Goal: Task Accomplishment & Management: Complete application form

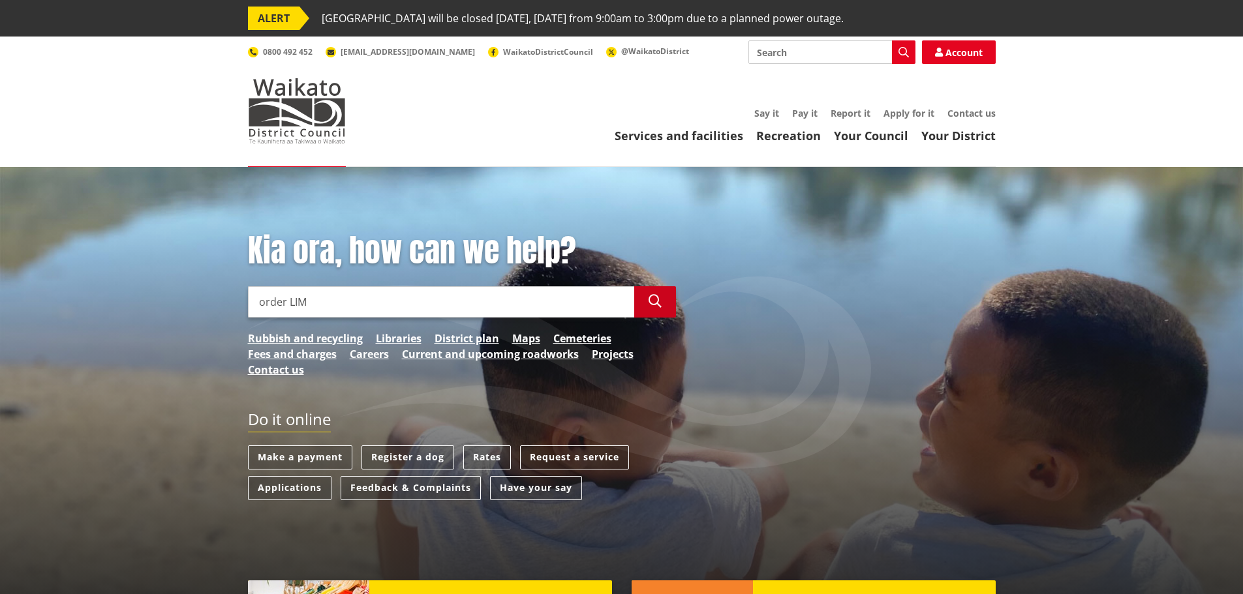
type input "order LIM"
click at [649, 302] on icon "button" at bounding box center [654, 301] width 13 height 13
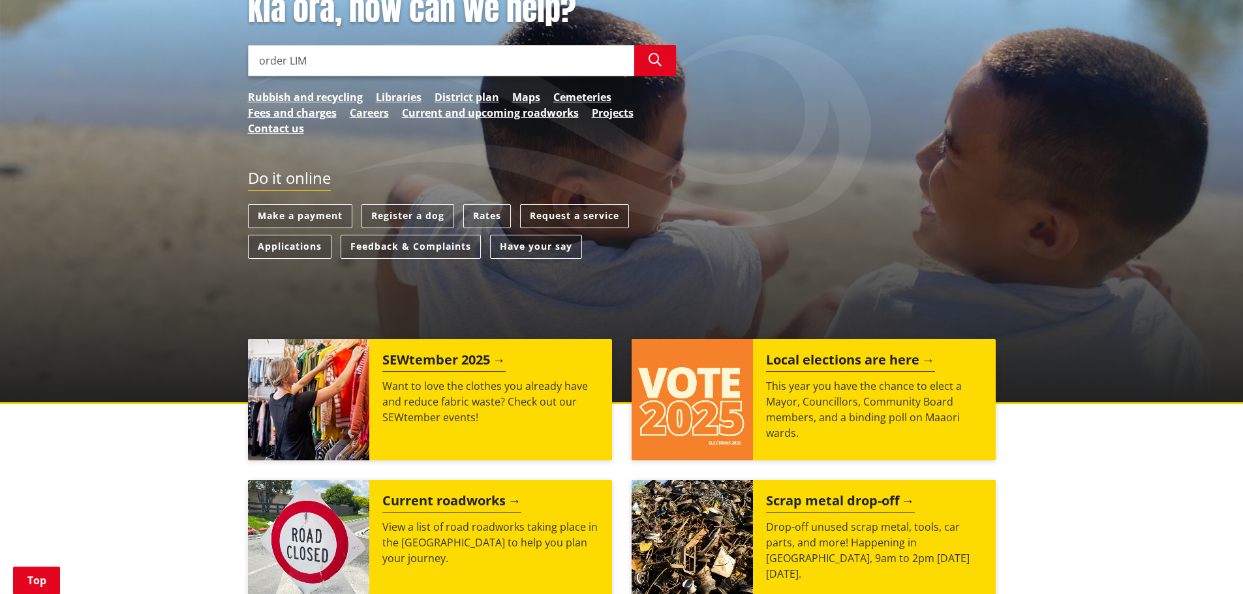
scroll to position [130, 0]
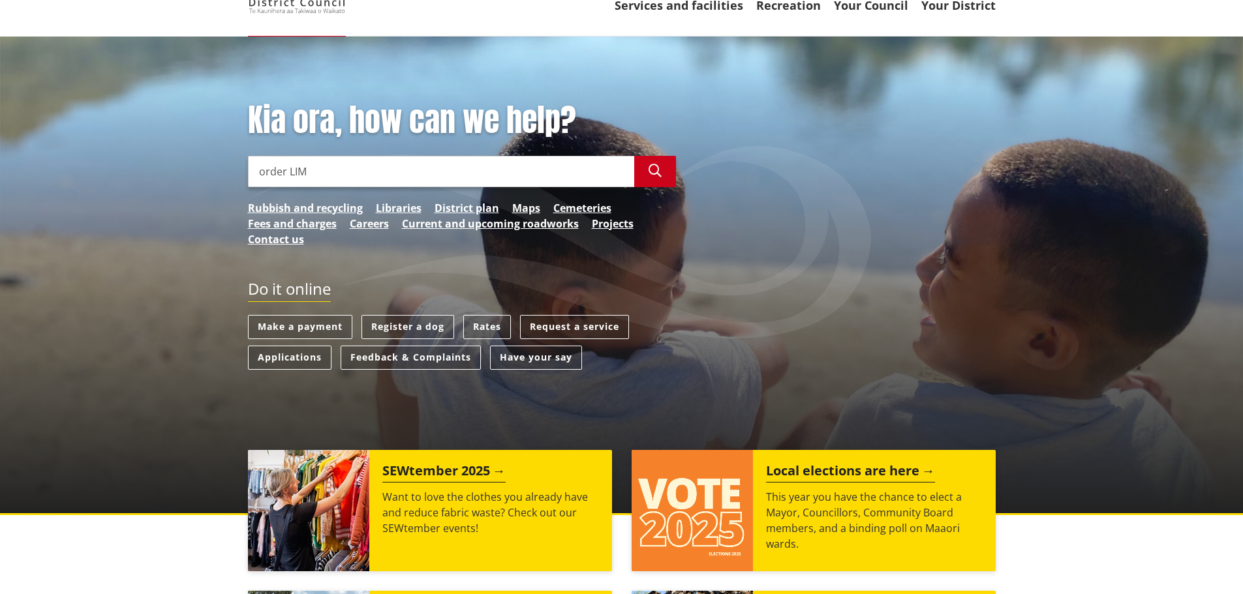
click at [650, 171] on icon "button" at bounding box center [654, 170] width 13 height 13
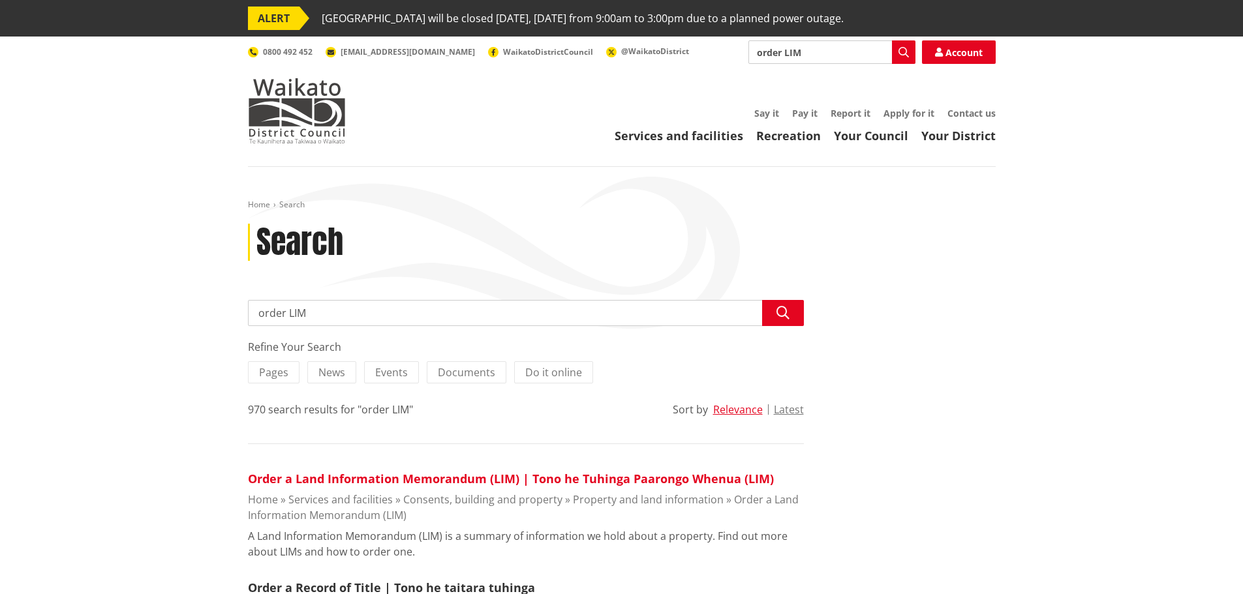
click at [435, 482] on link "Order a Land Information Memorandum (LIM) | Tono he Tuhinga Paarongo Whenua (LI…" at bounding box center [511, 479] width 526 height 16
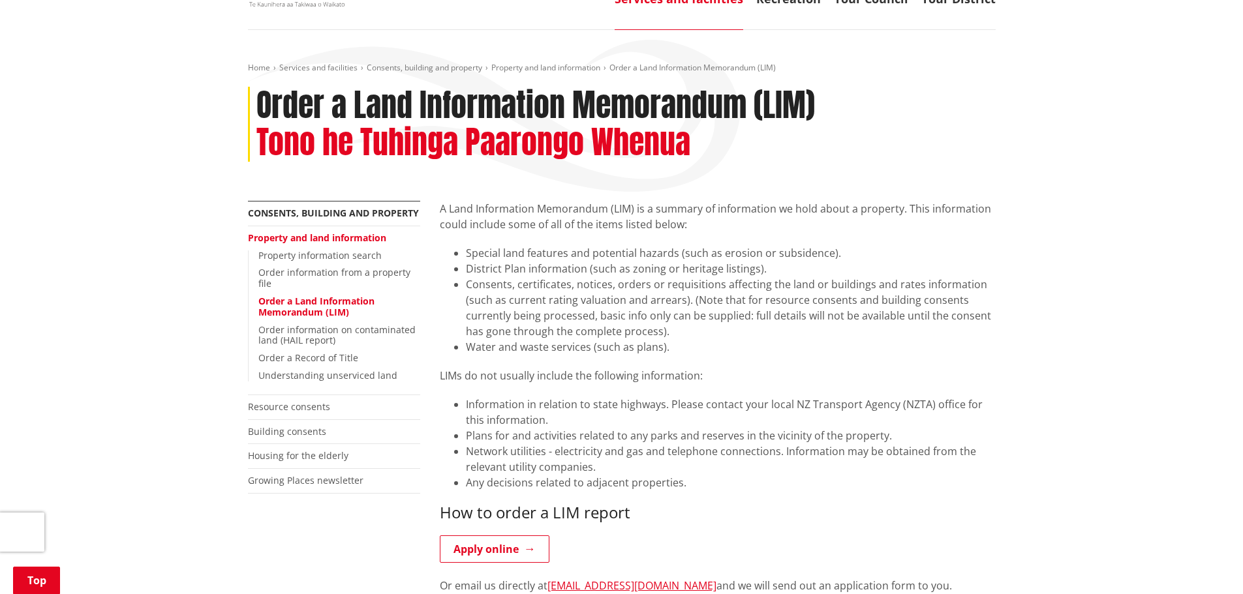
scroll to position [261, 0]
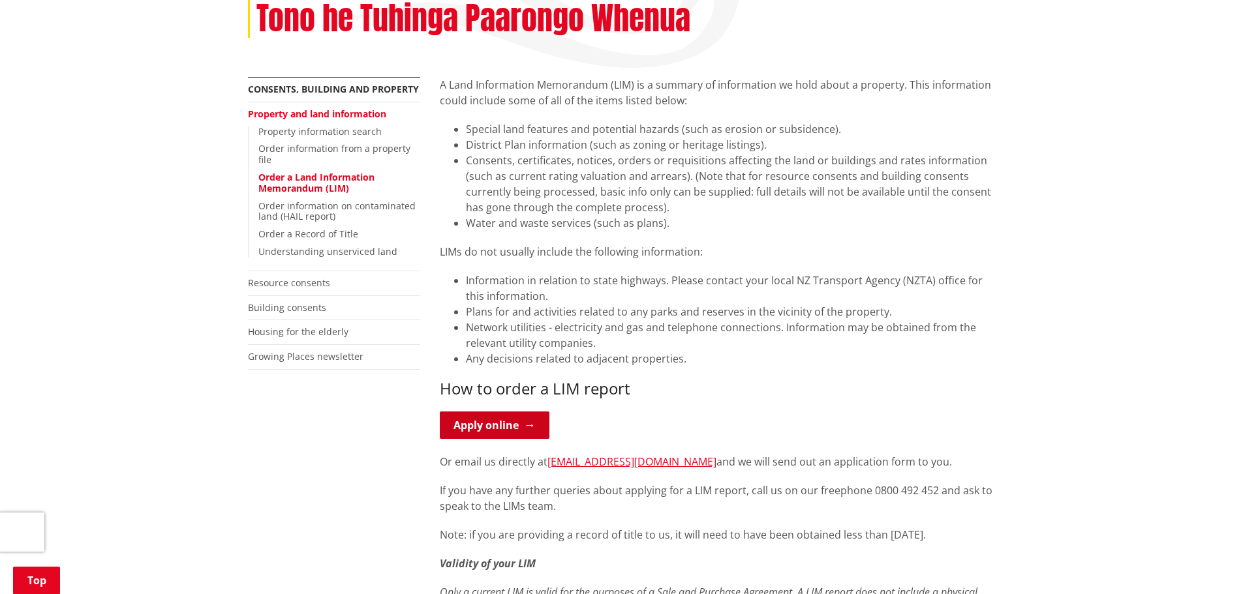
click at [519, 426] on link "Apply online" at bounding box center [495, 425] width 110 height 27
